Goal: Navigation & Orientation: Find specific page/section

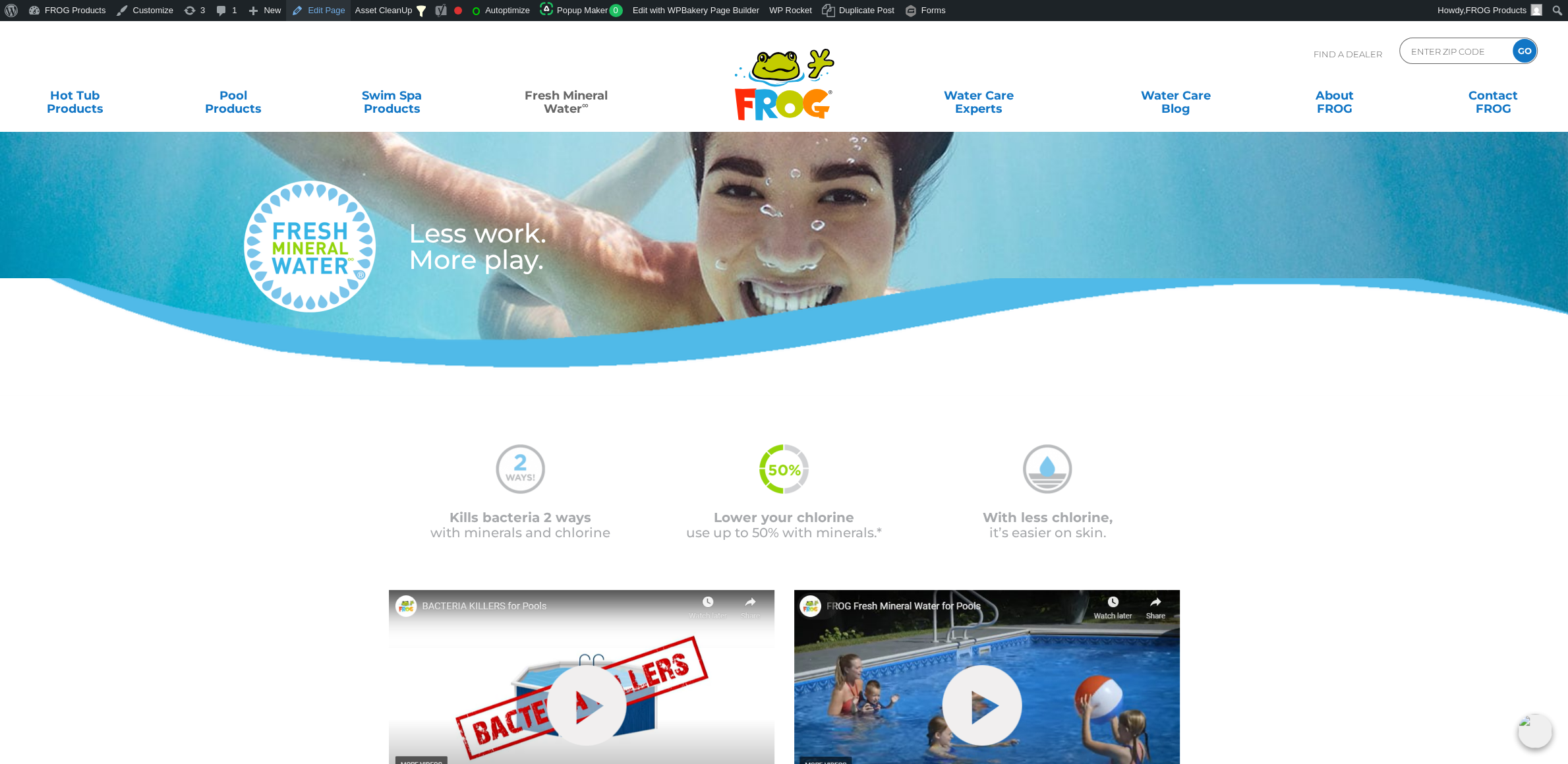
click at [305, 16] on link "Edit Page" at bounding box center [318, 10] width 64 height 21
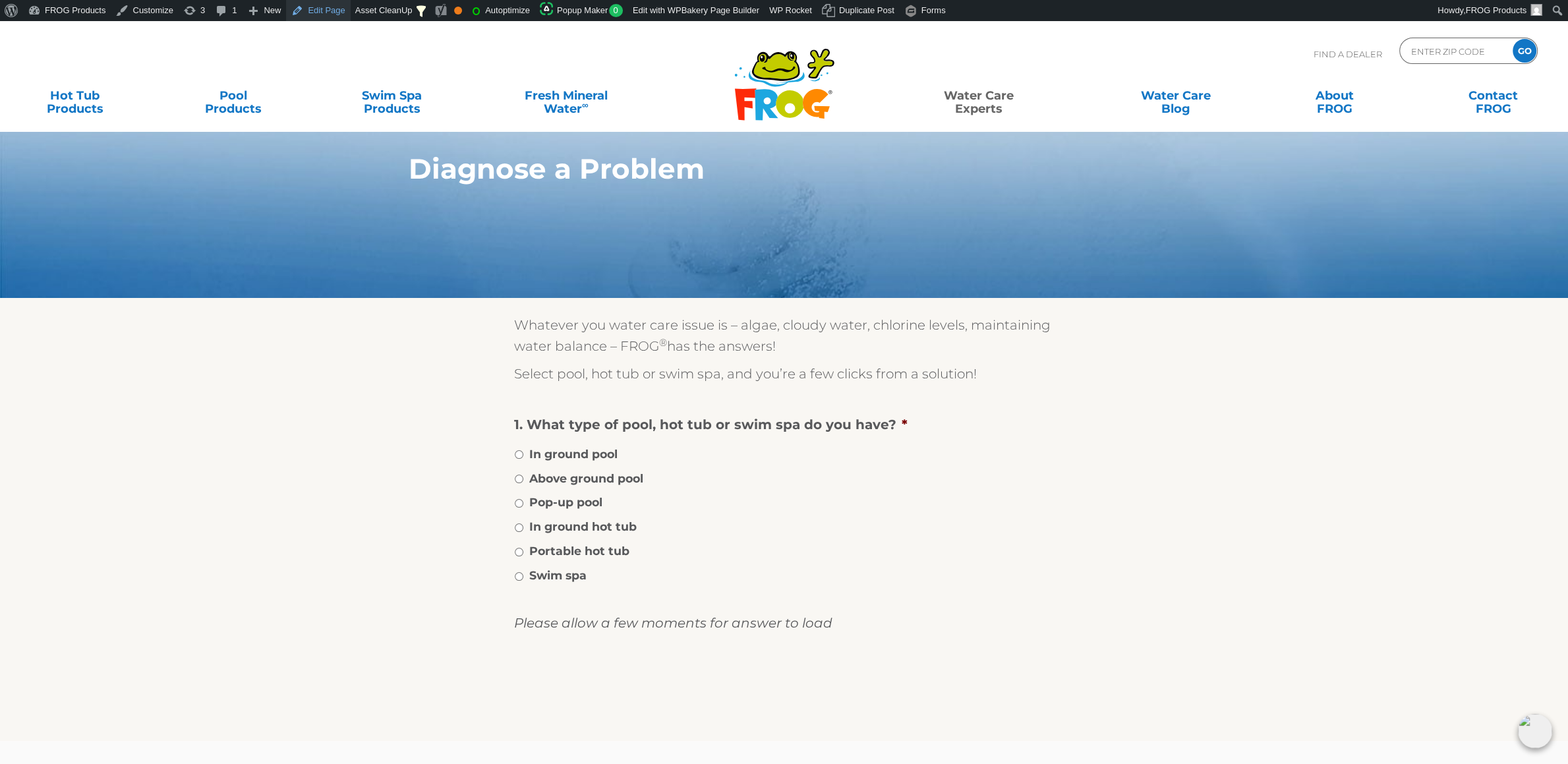
click at [313, 13] on link "Edit Page" at bounding box center [318, 10] width 64 height 21
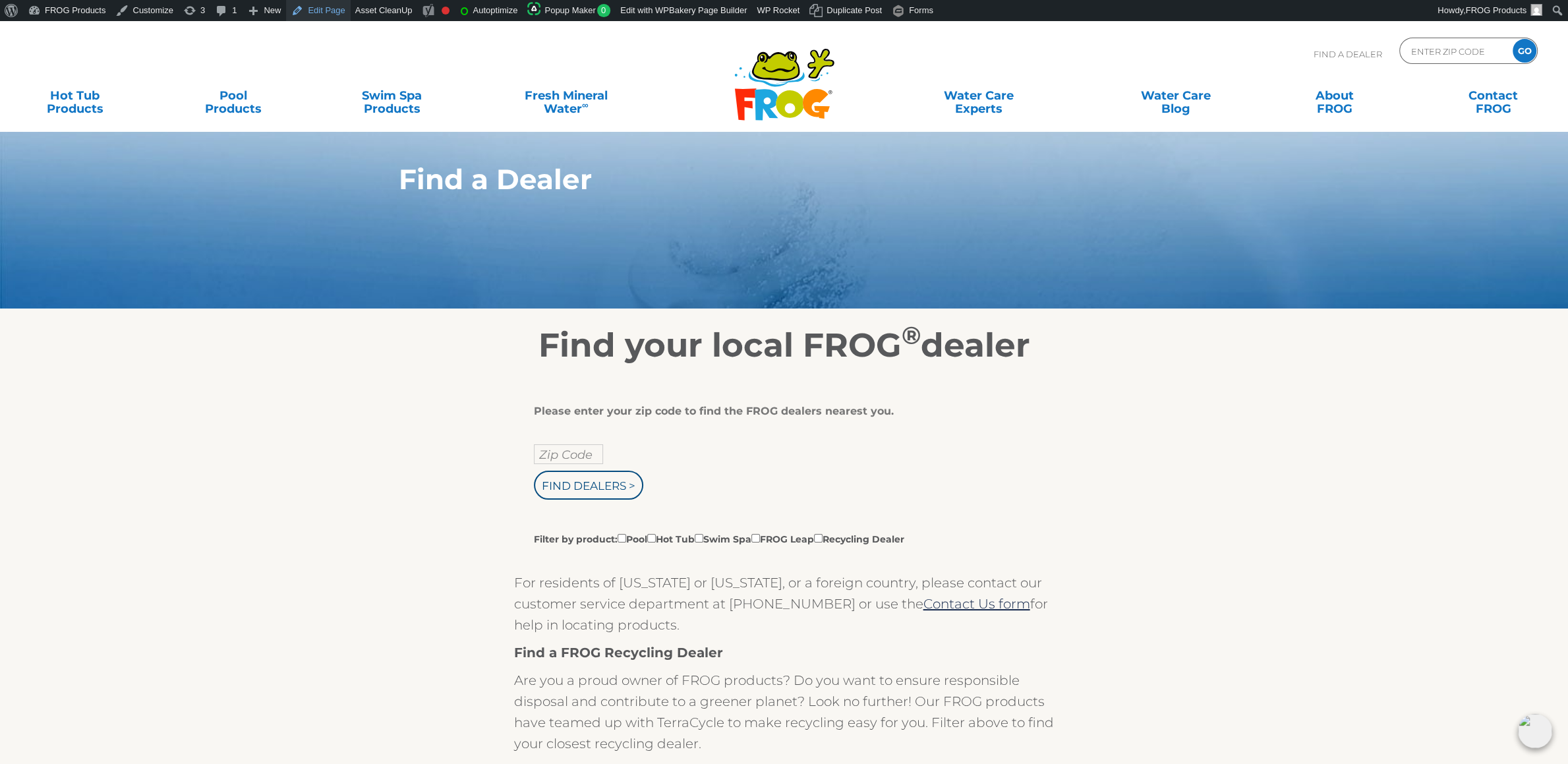
click at [320, 14] on link "Edit Page" at bounding box center [318, 10] width 64 height 21
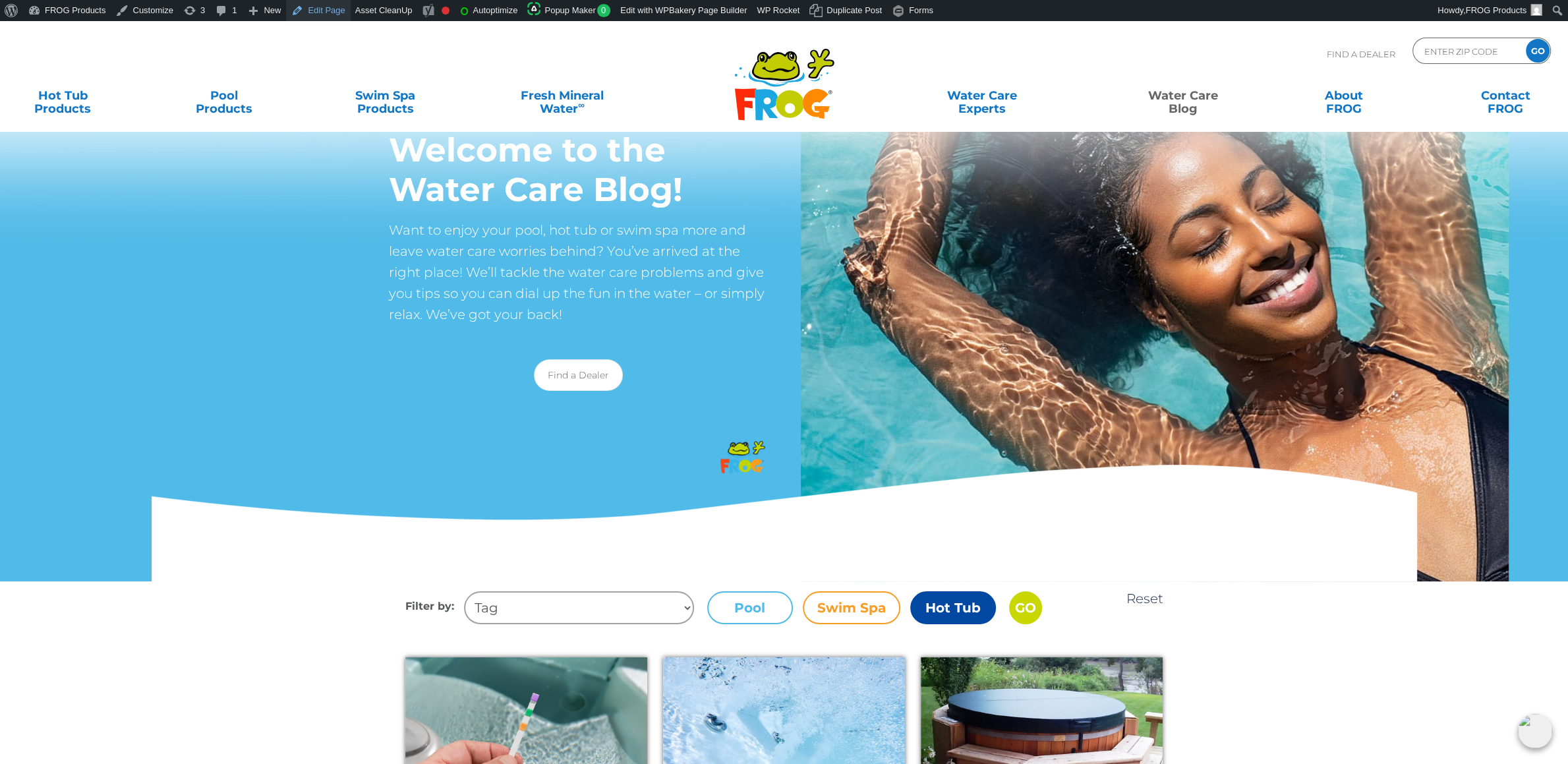
click at [303, 9] on link "Edit Page" at bounding box center [318, 10] width 64 height 21
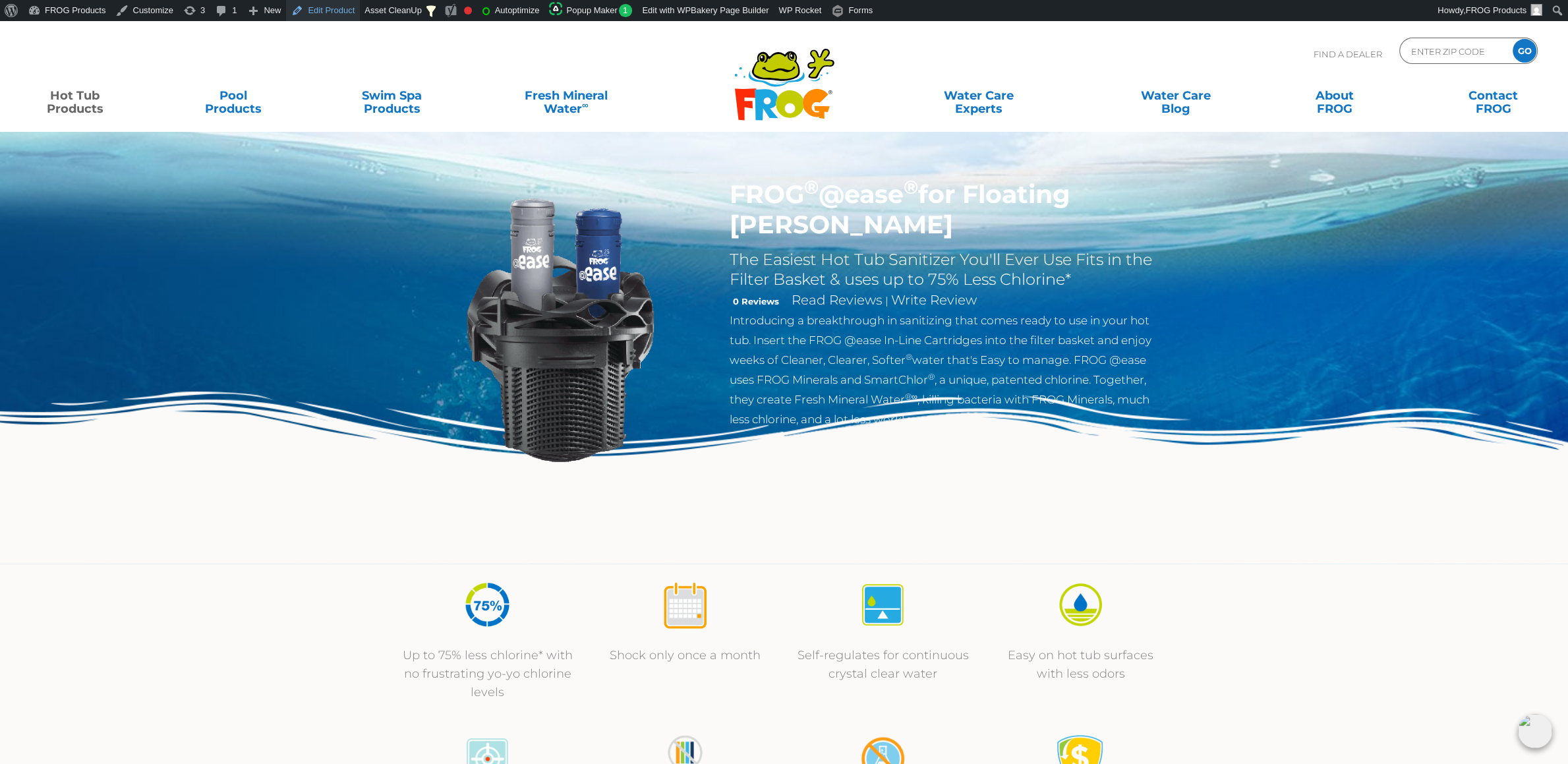
click at [325, 7] on link "Edit Product" at bounding box center [323, 10] width 74 height 21
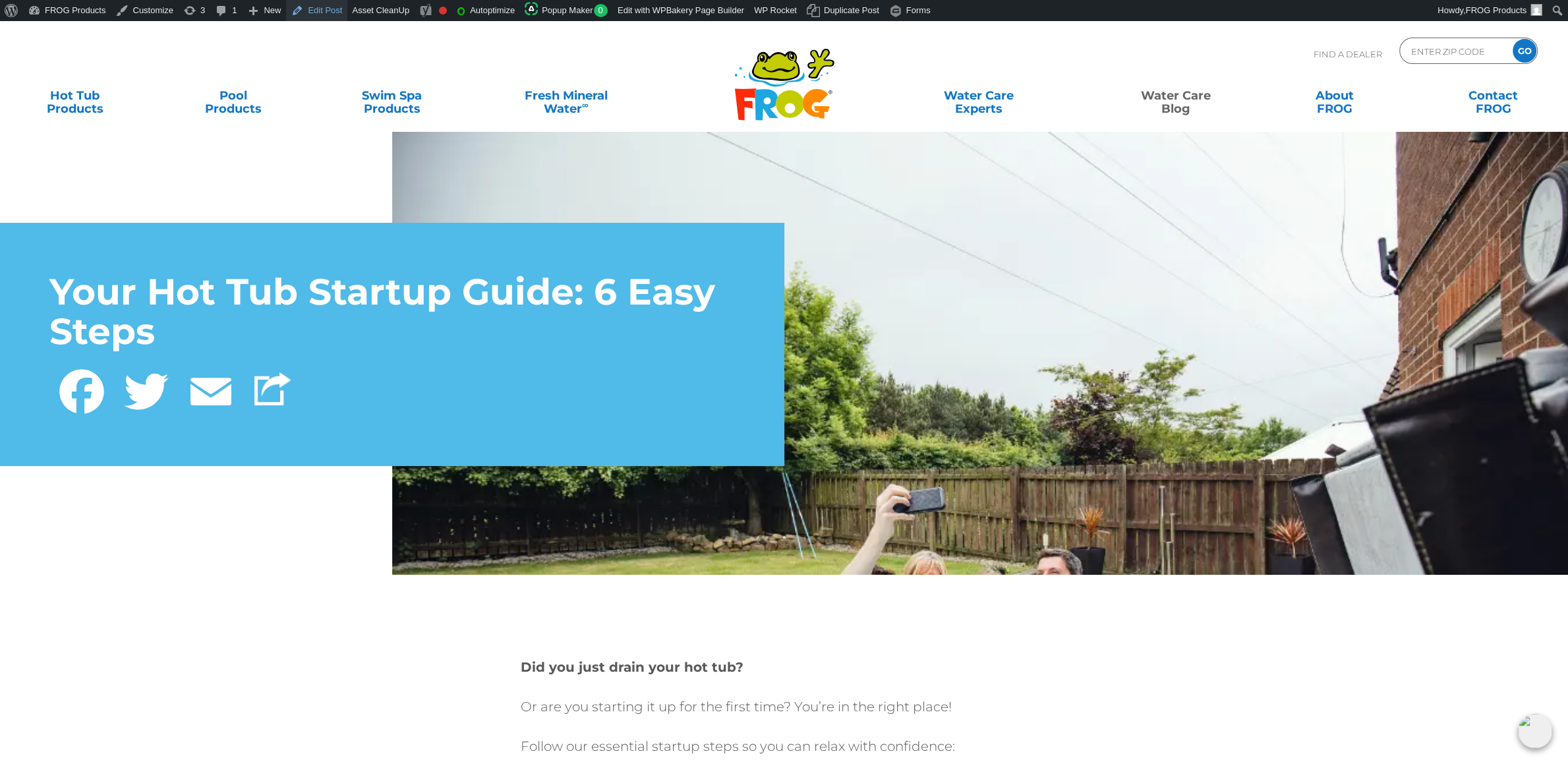
click at [311, 17] on link "Edit Post" at bounding box center [317, 10] width 62 height 21
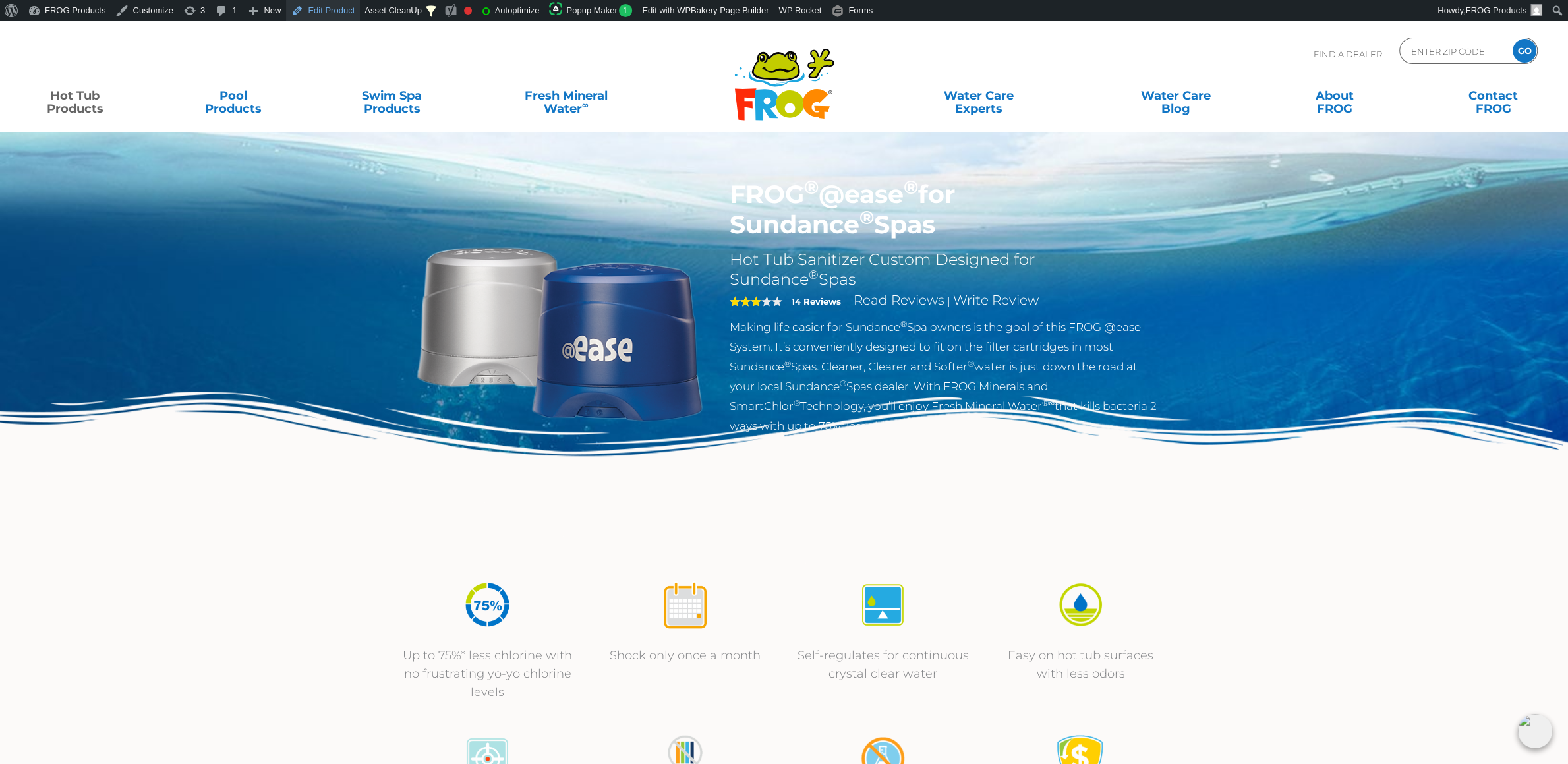
click at [322, 13] on link "Edit Product" at bounding box center [323, 10] width 74 height 21
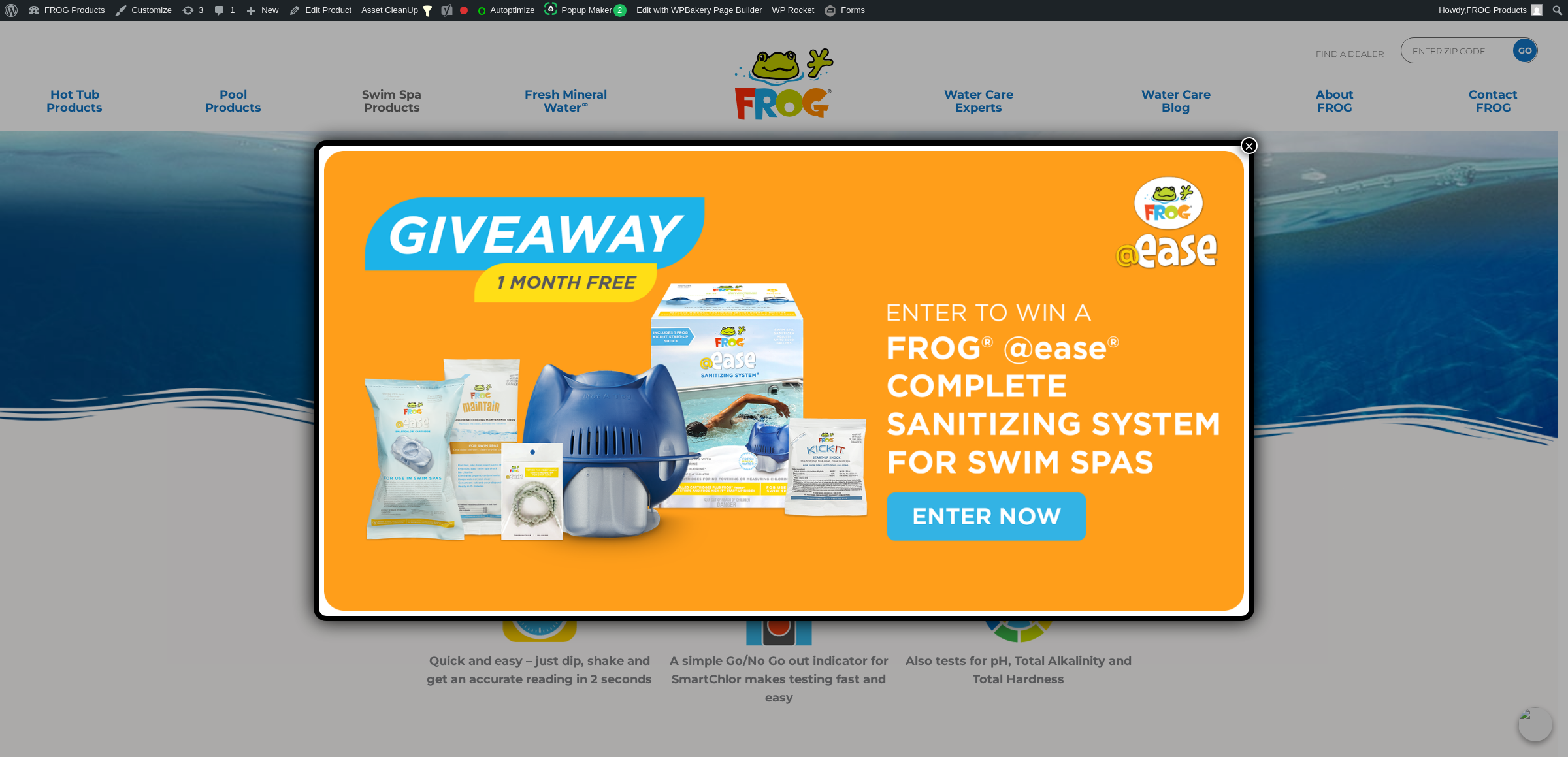
click at [1245, 144] on button "×" at bounding box center [1249, 145] width 17 height 17
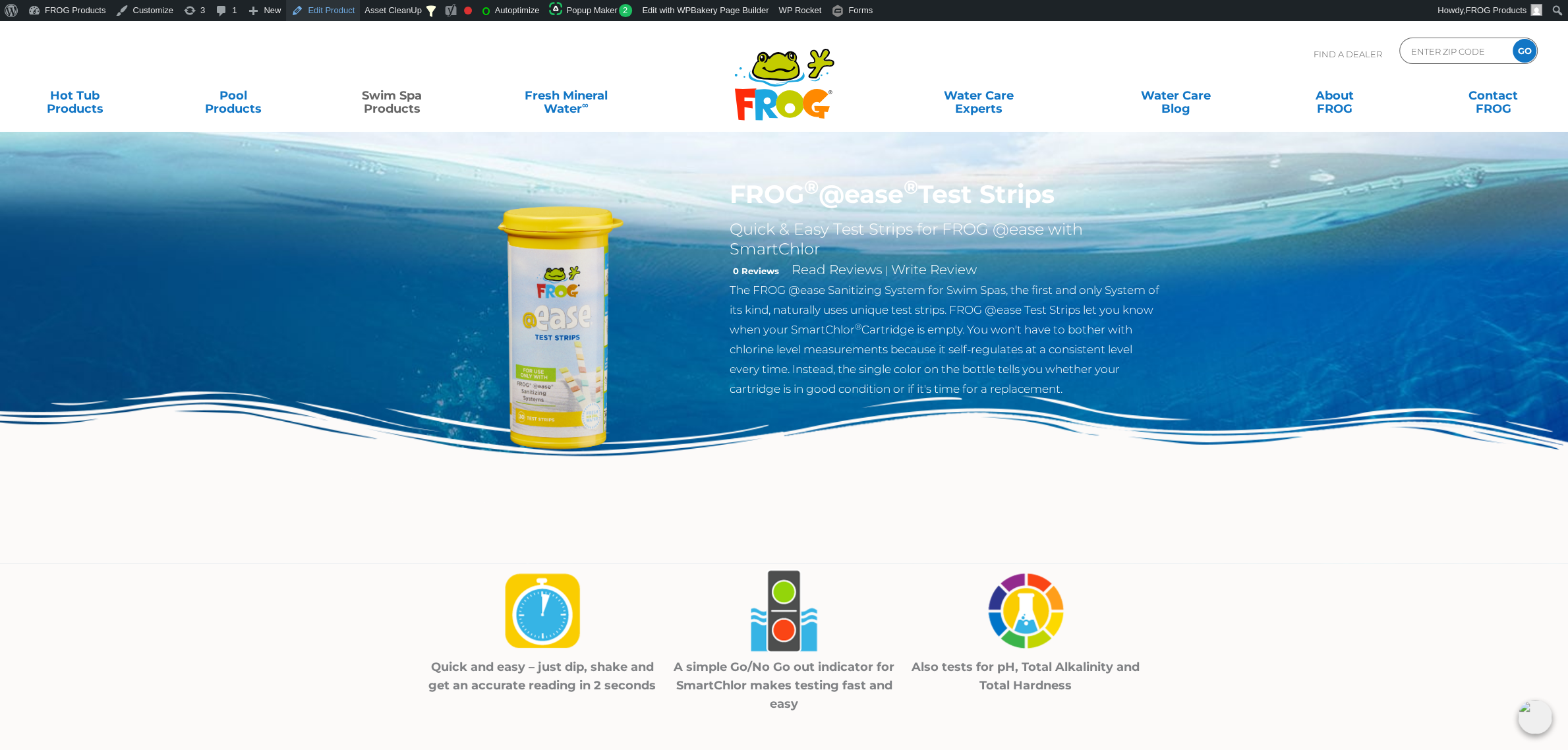
click at [315, 17] on link "Edit Product" at bounding box center [323, 10] width 74 height 21
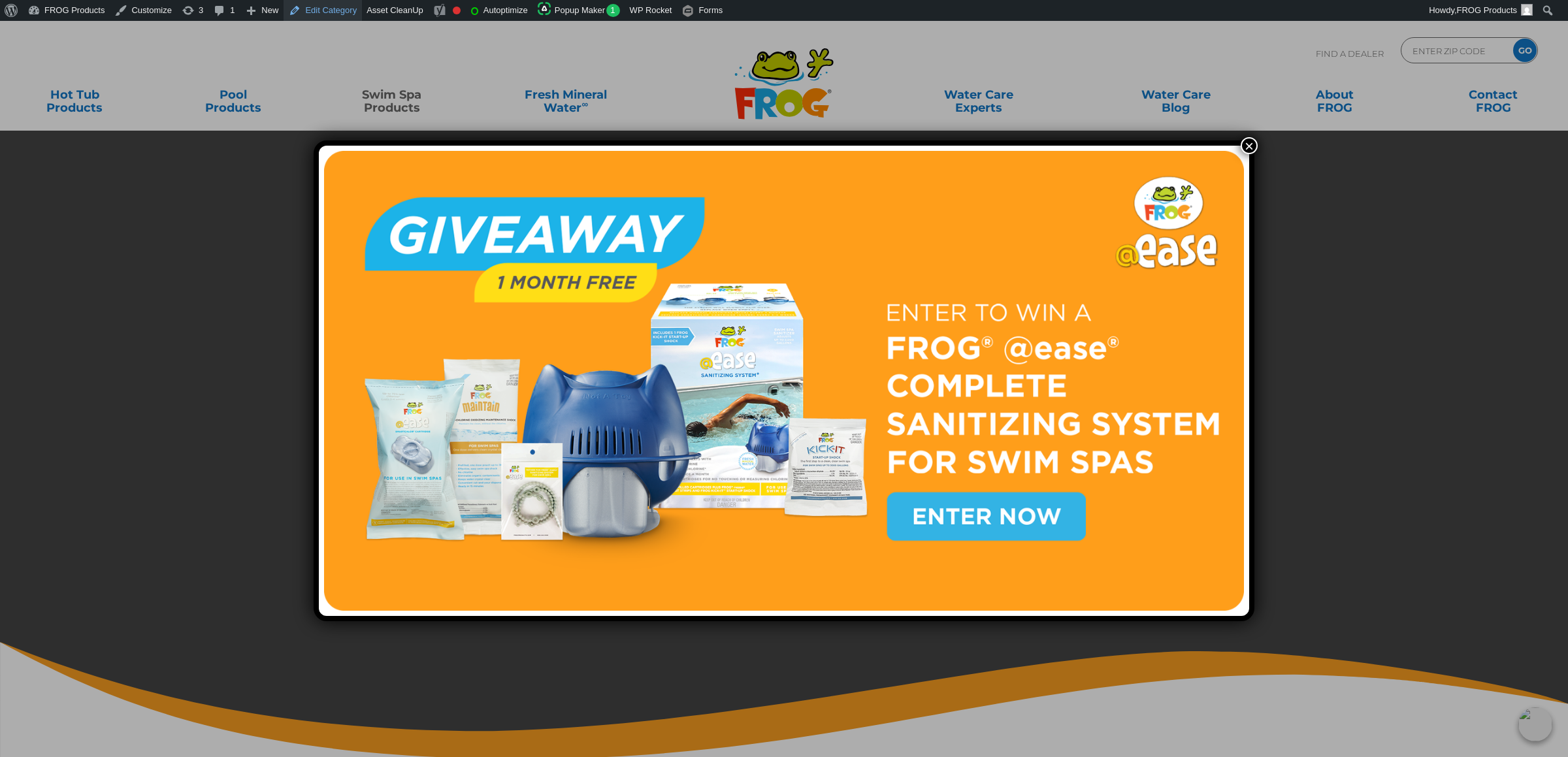
click at [326, 9] on link "Edit Category" at bounding box center [323, 10] width 79 height 21
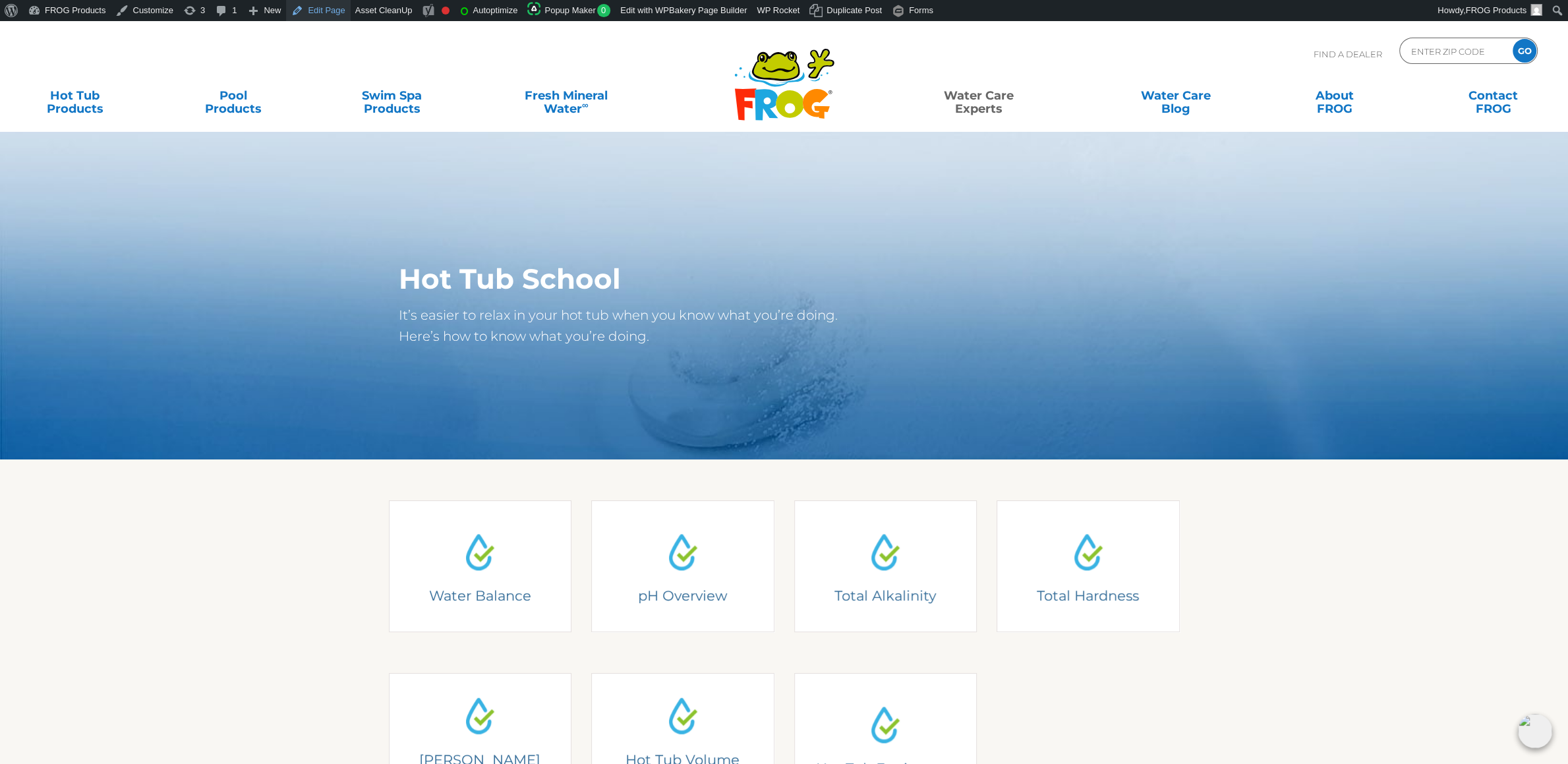
click at [315, 16] on link "Edit Page" at bounding box center [318, 10] width 64 height 21
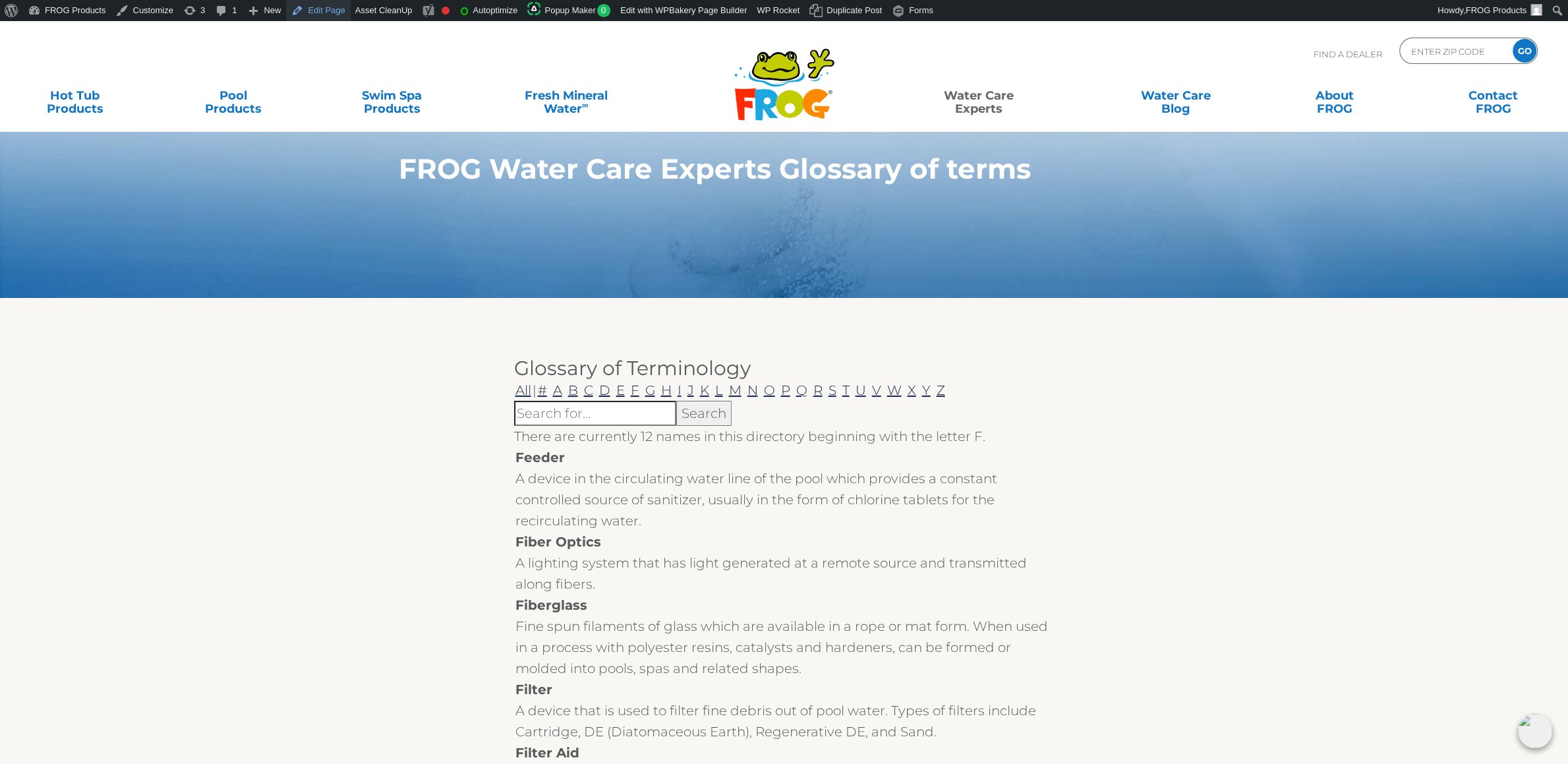
click at [315, 14] on link "Edit Page" at bounding box center [318, 10] width 64 height 21
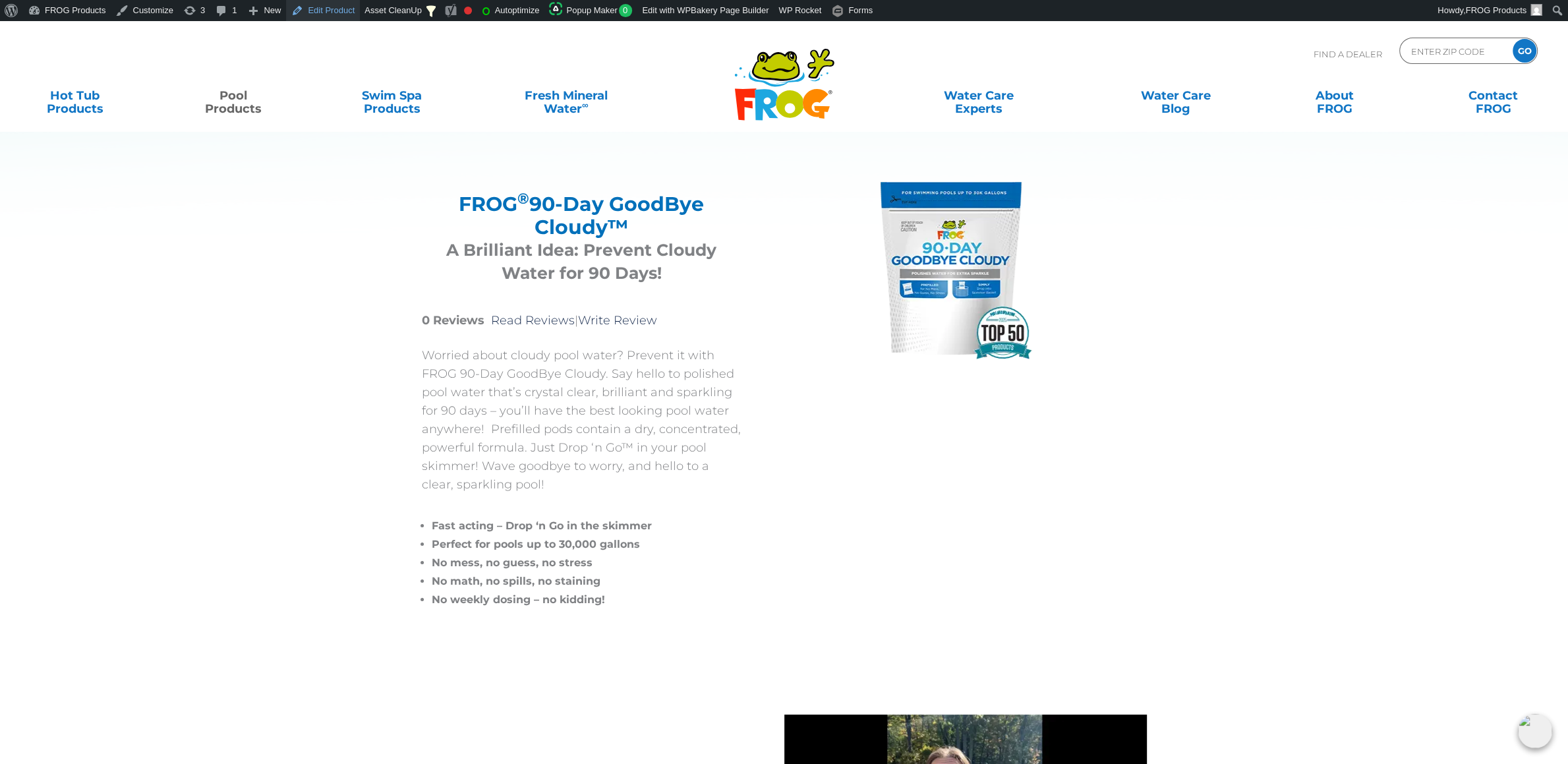
click at [315, 7] on link "Edit Product" at bounding box center [323, 10] width 74 height 21
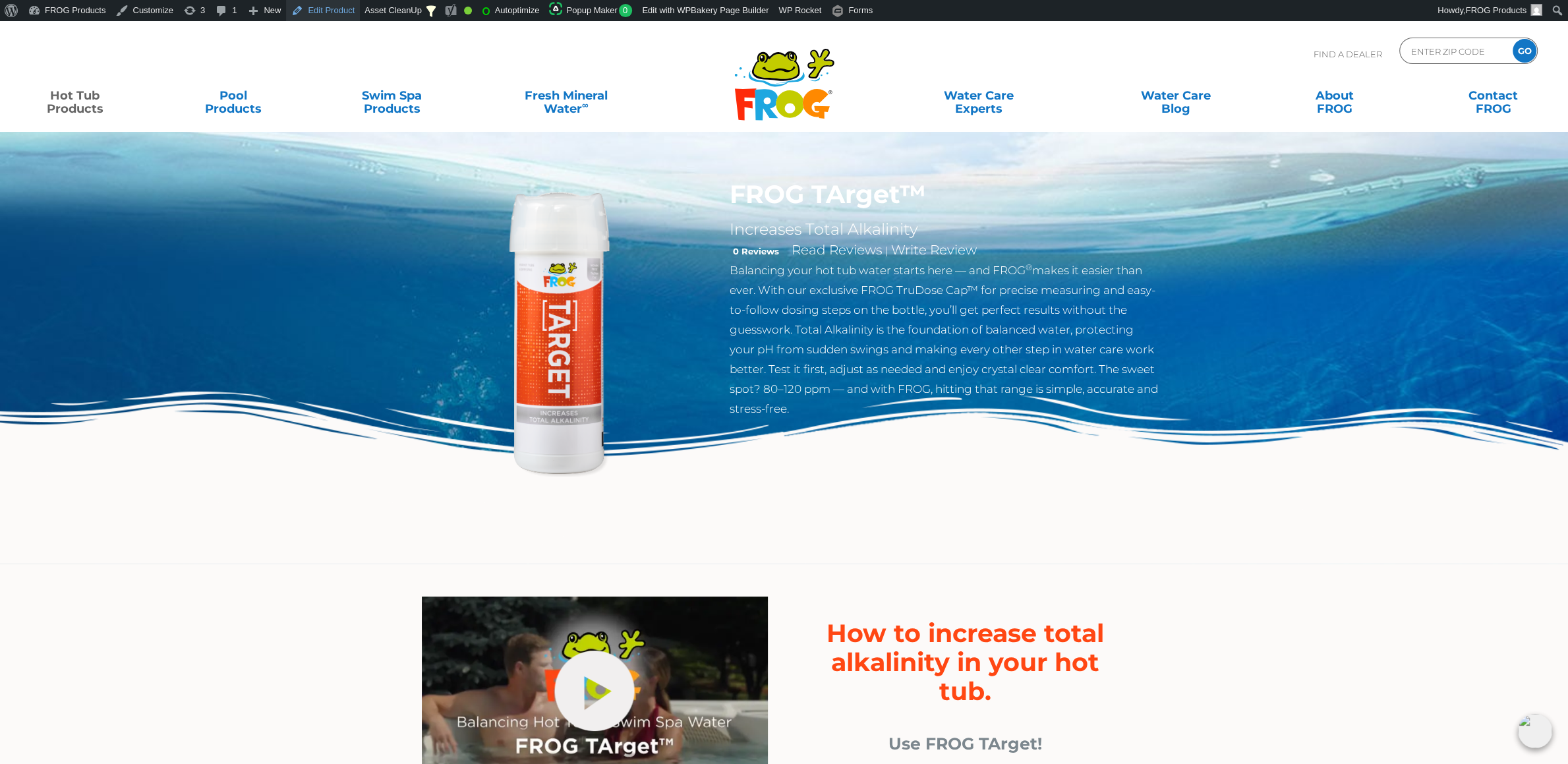
click at [342, 7] on link "Edit Product" at bounding box center [323, 10] width 74 height 21
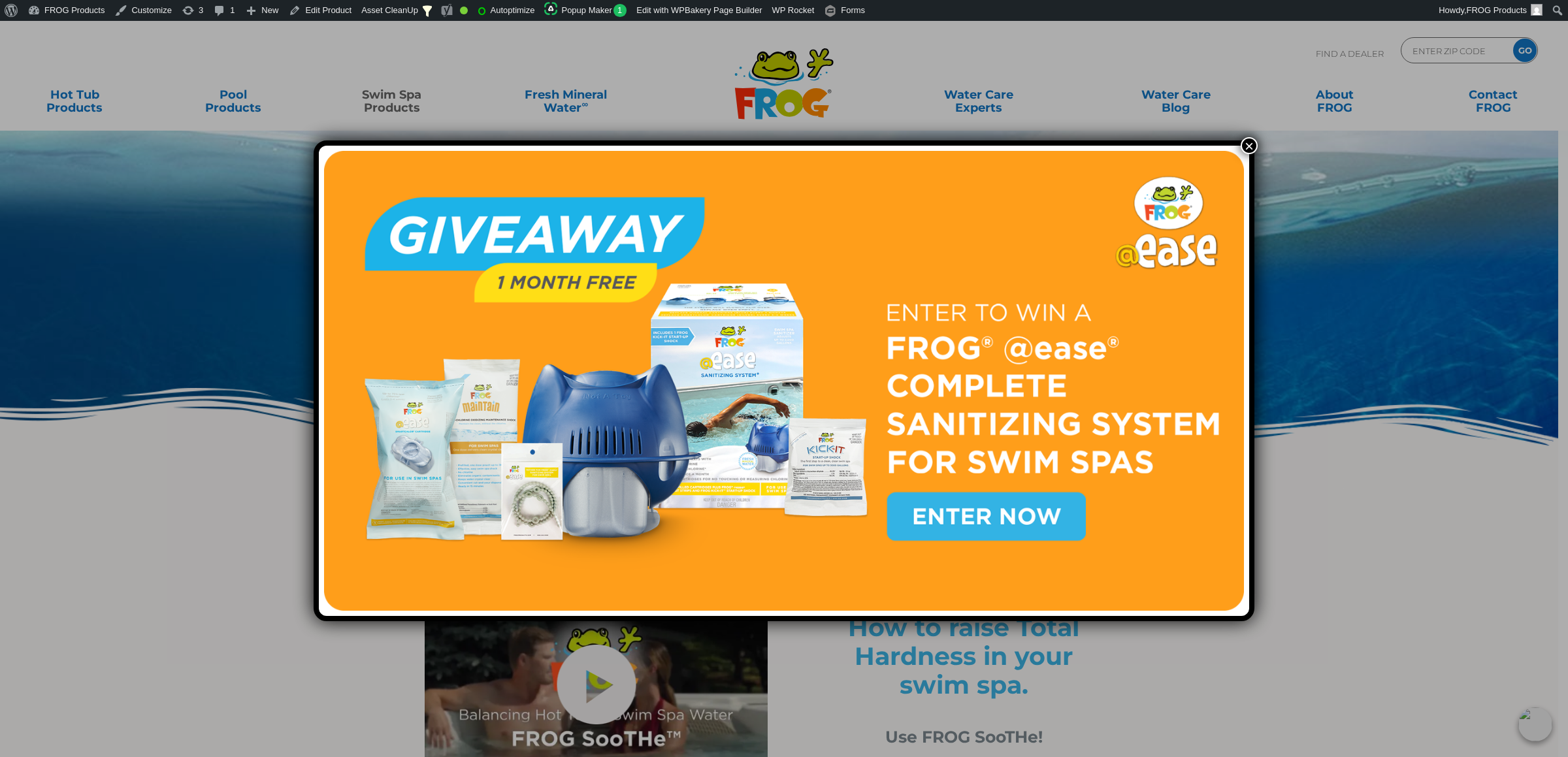
click at [1245, 153] on button "×" at bounding box center [1249, 145] width 17 height 17
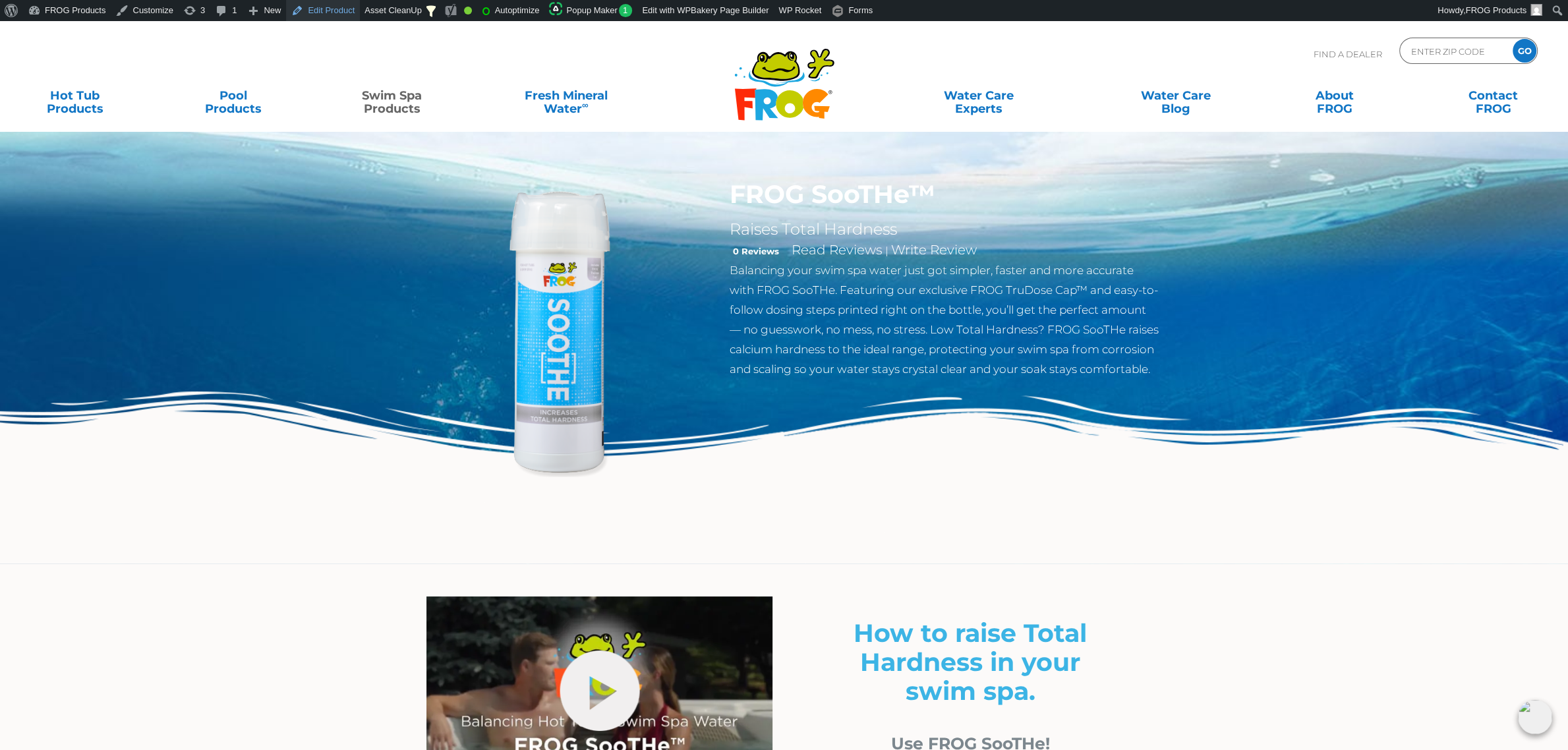
click at [306, 11] on link "Edit Product" at bounding box center [323, 10] width 74 height 21
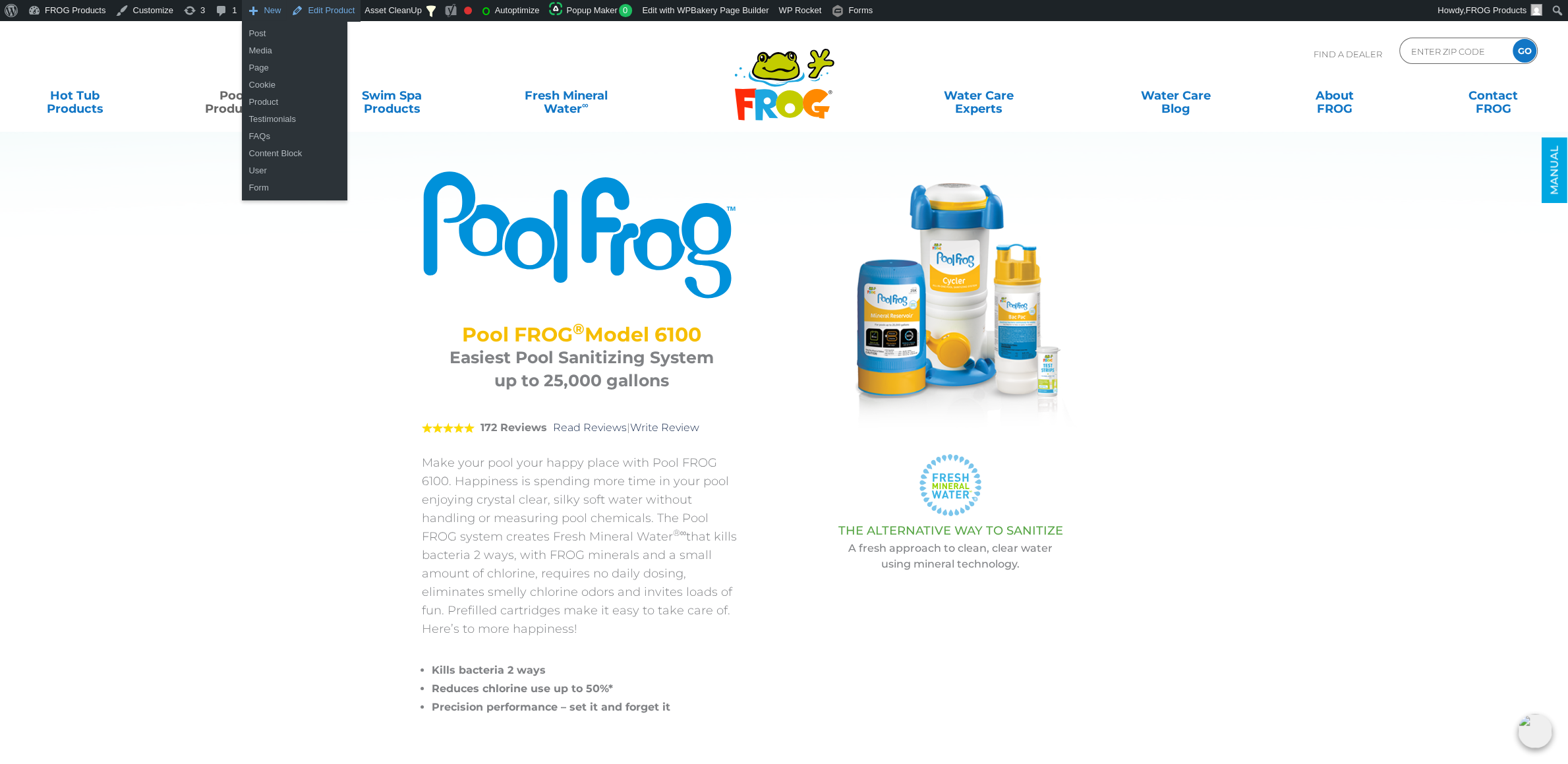
click at [343, 12] on link "Edit Product" at bounding box center [323, 10] width 74 height 21
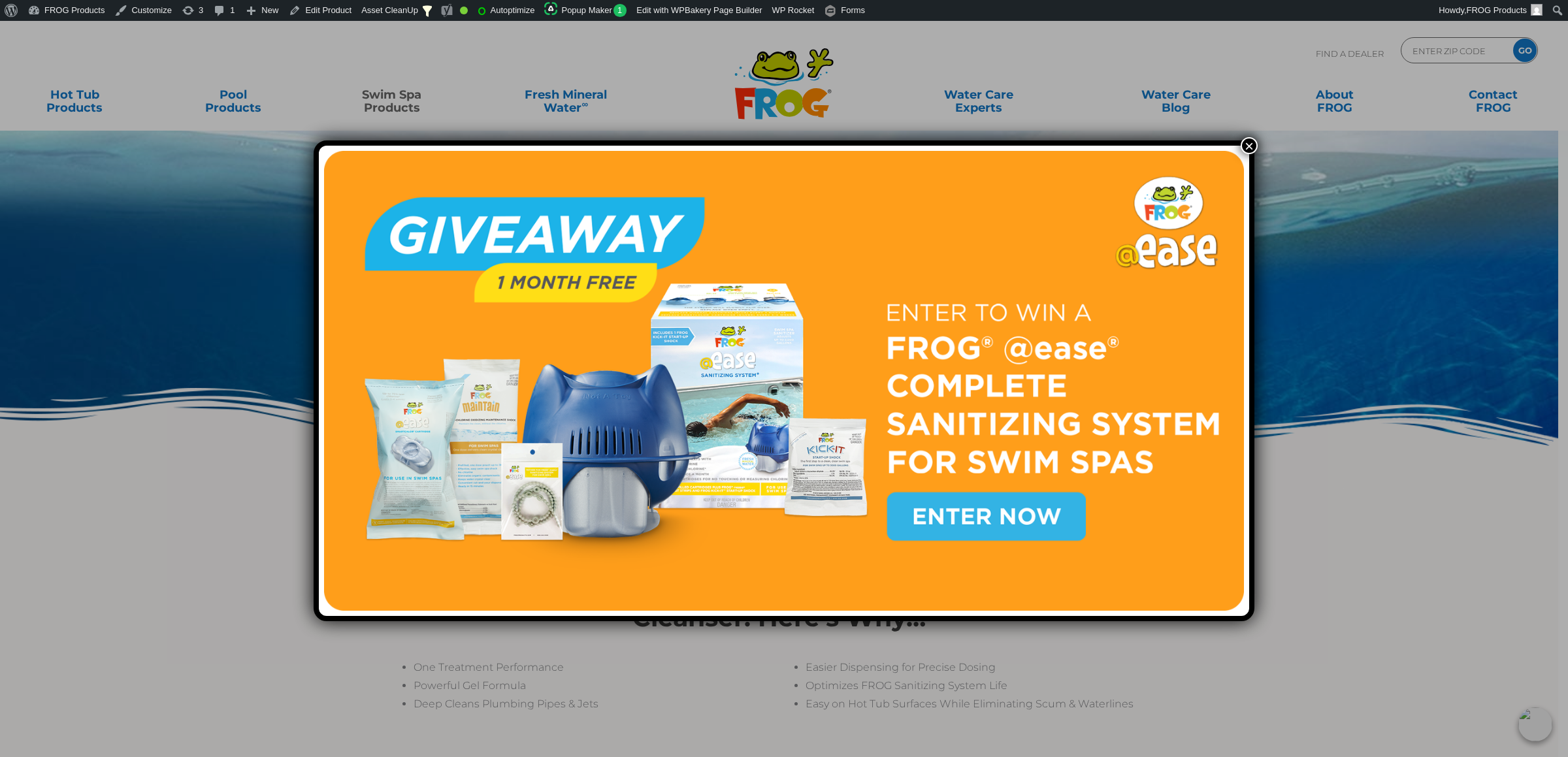
click at [1244, 149] on button "×" at bounding box center [1249, 145] width 17 height 17
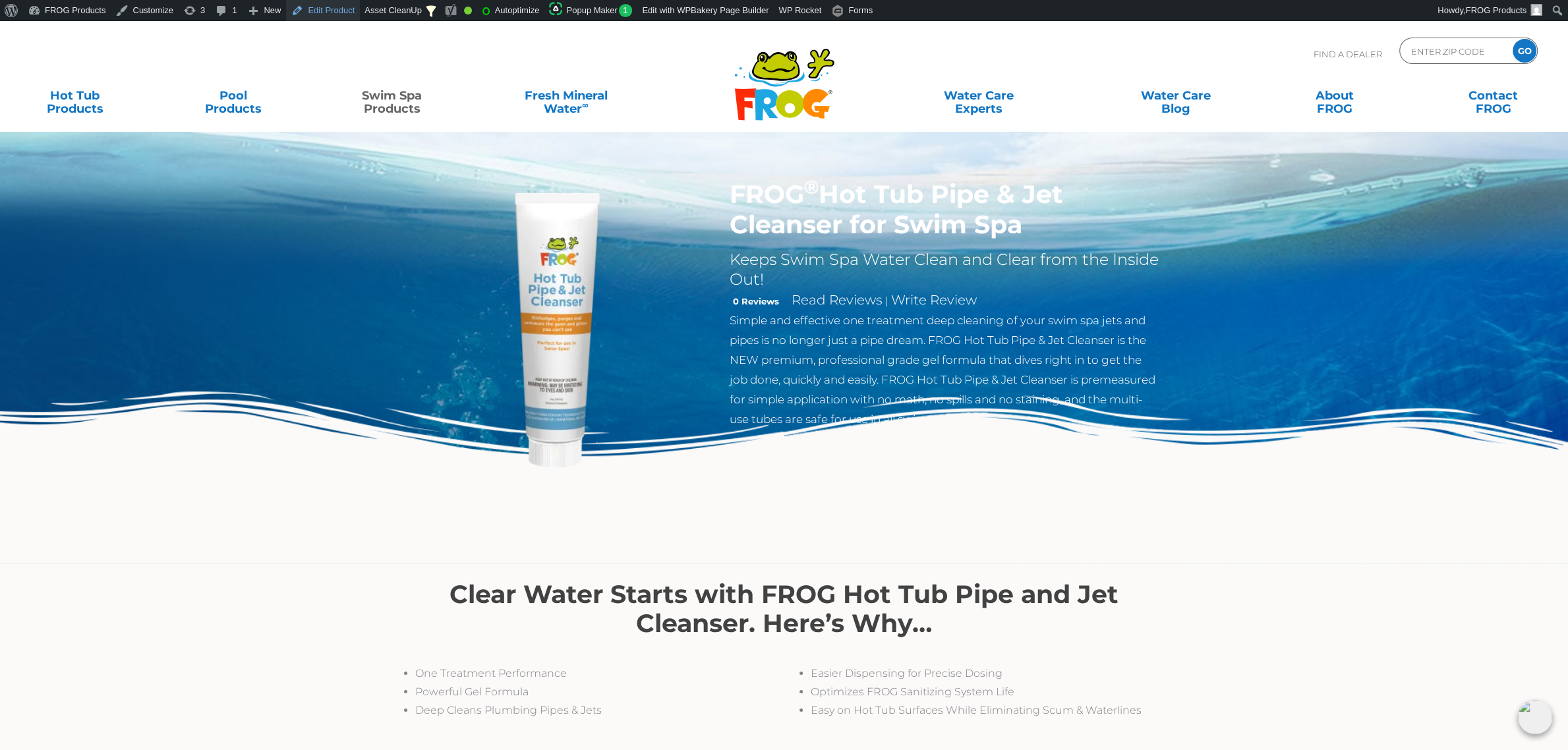
click at [313, 9] on link "Edit Product" at bounding box center [323, 10] width 74 height 21
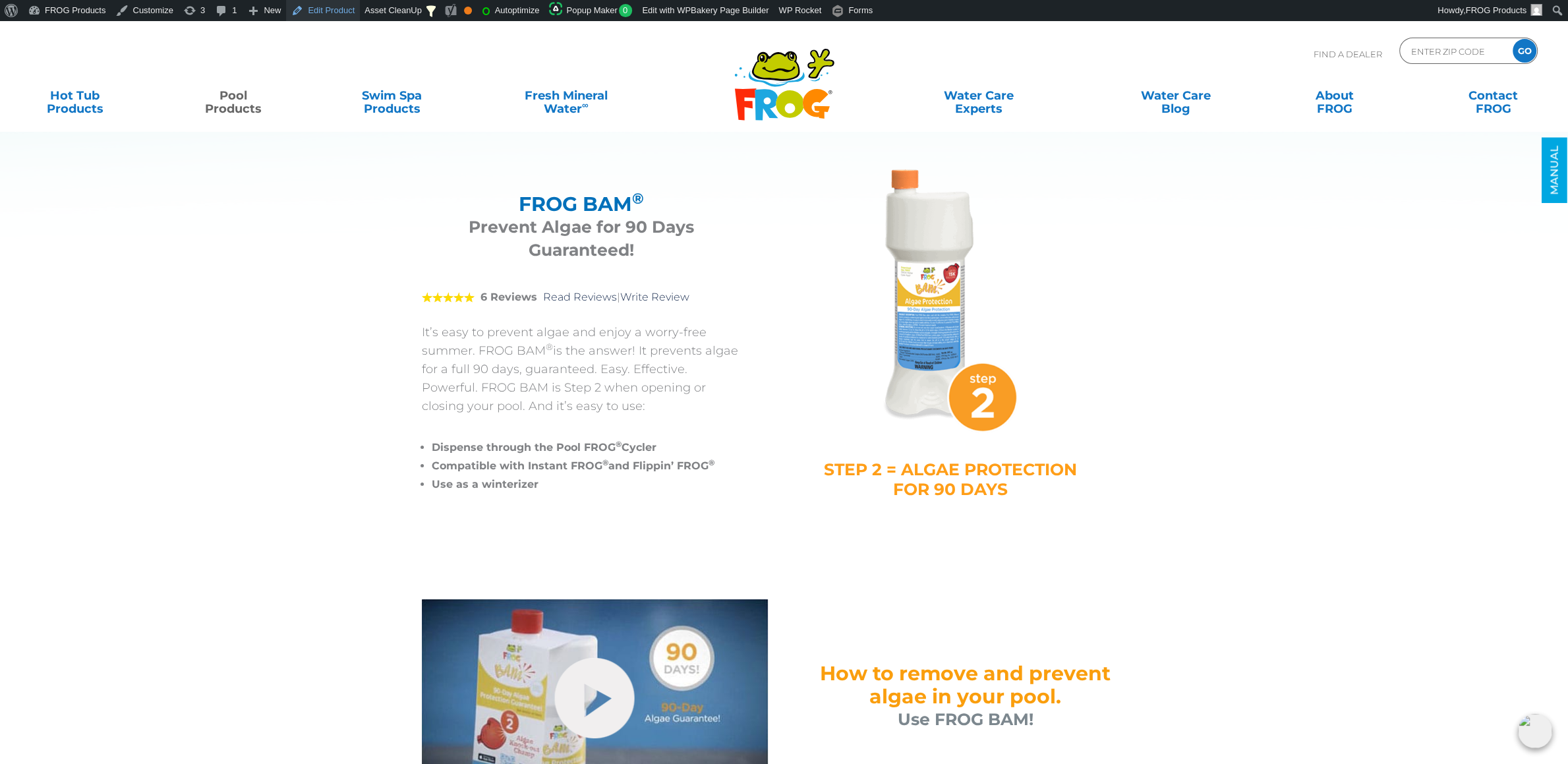
click at [304, 13] on link "Edit Product" at bounding box center [323, 10] width 74 height 21
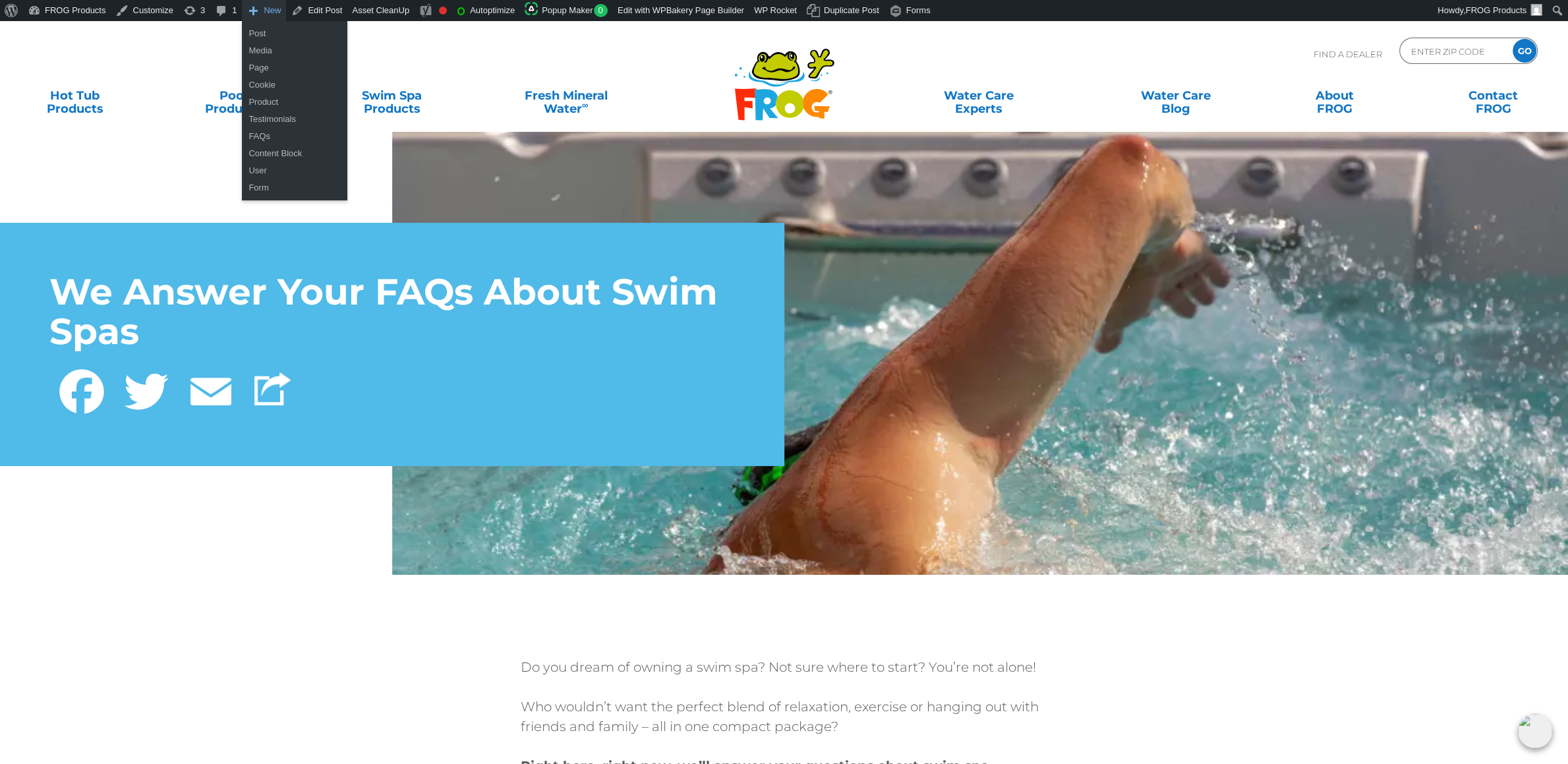
click at [269, 2] on span "New" at bounding box center [271, 10] width 17 height 21
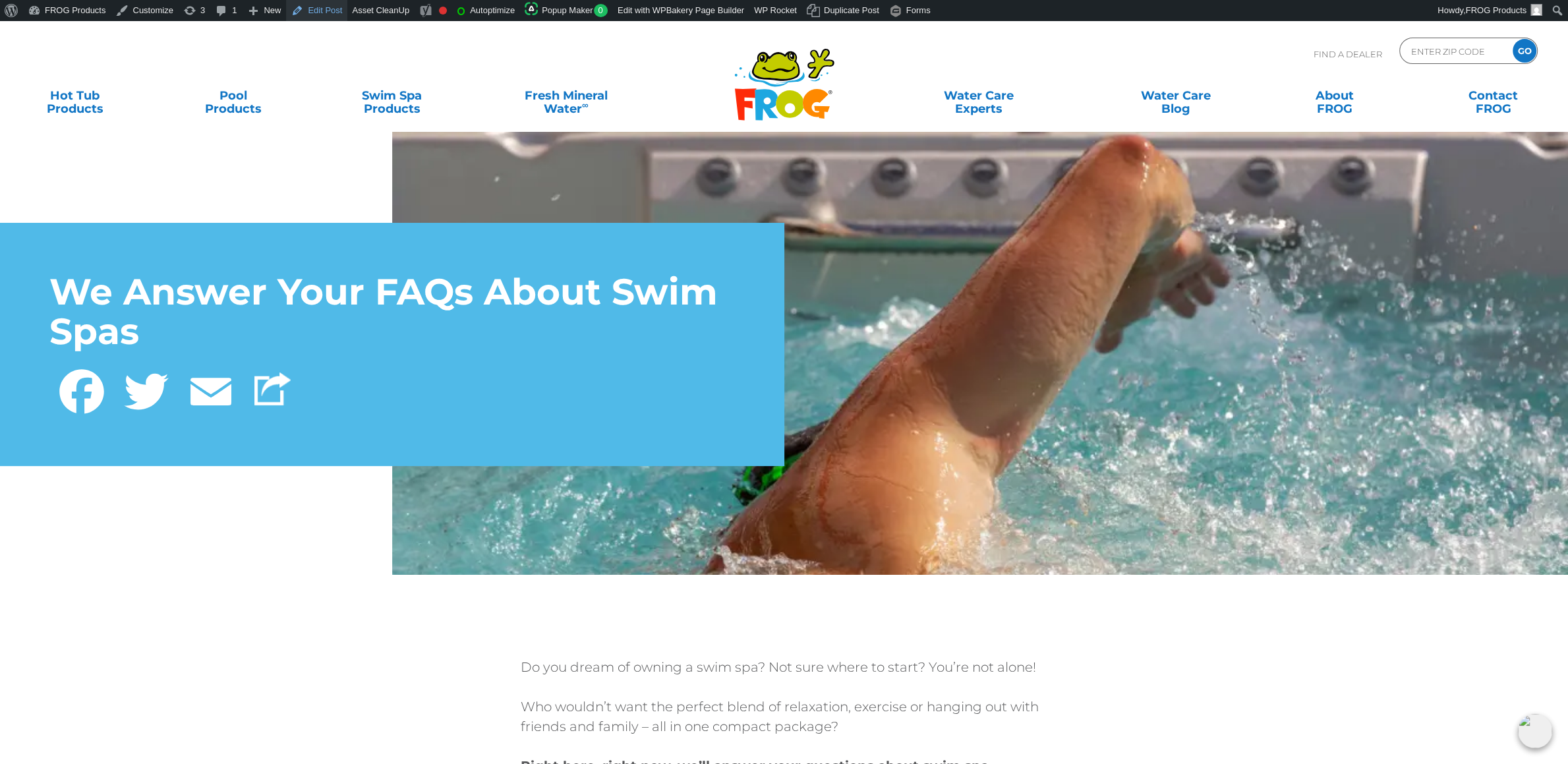
click at [305, 9] on link "Edit Post" at bounding box center [317, 10] width 62 height 21
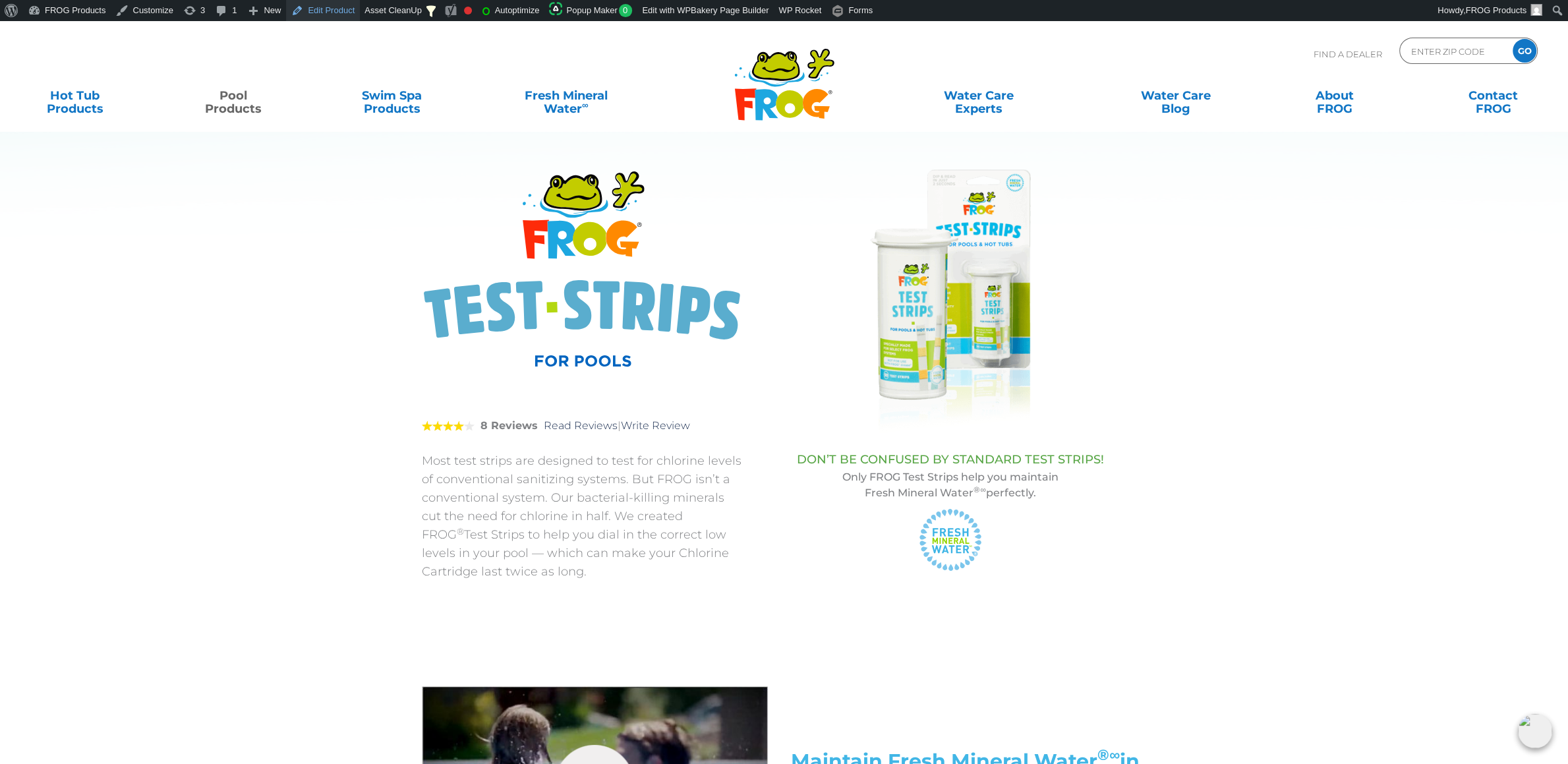
click at [316, 12] on link "Edit Product" at bounding box center [323, 10] width 74 height 21
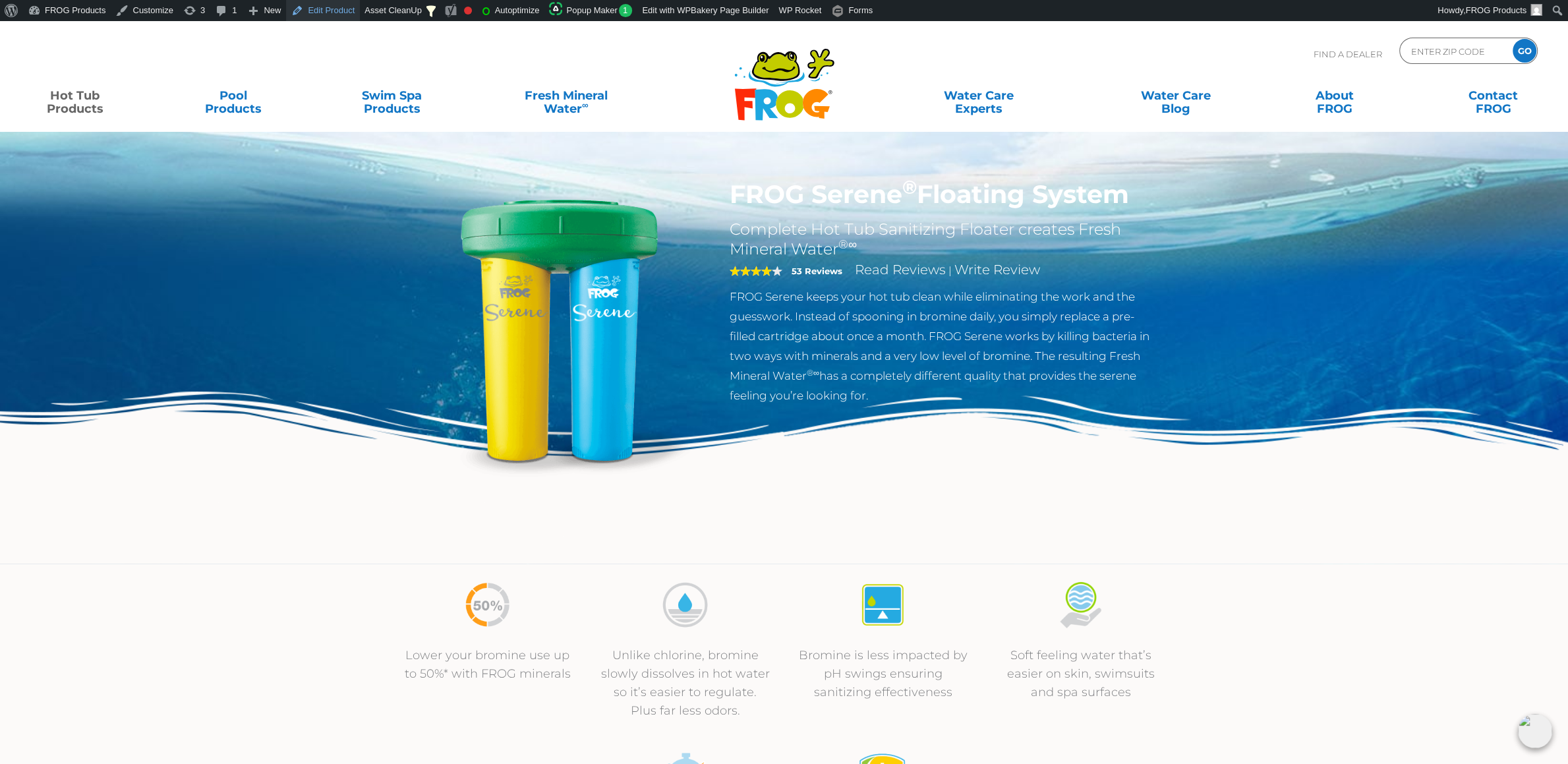
click at [336, 9] on link "Edit Product" at bounding box center [323, 10] width 74 height 21
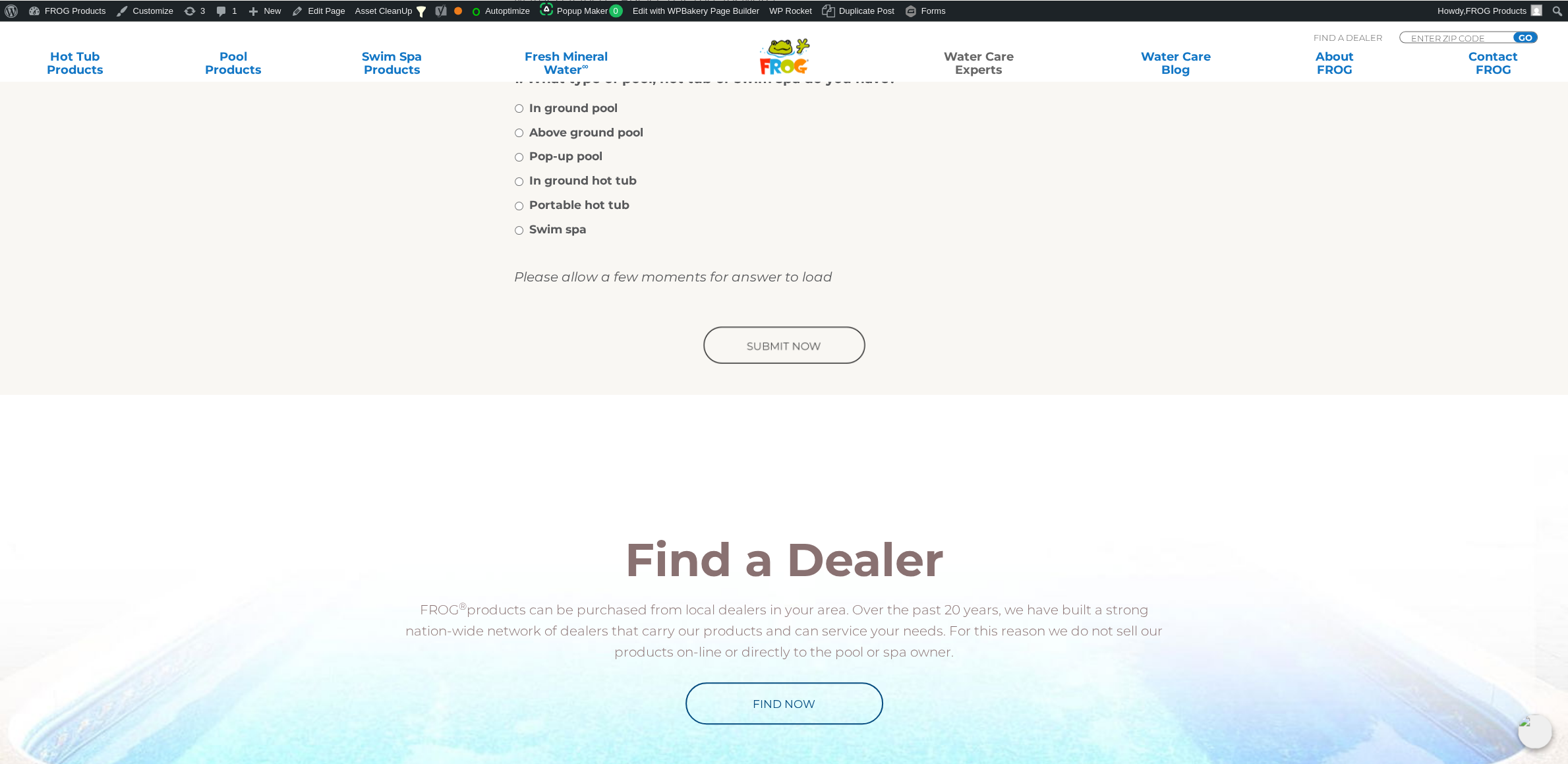
scroll to position [692, 0]
